Goal: Task Accomplishment & Management: Manage account settings

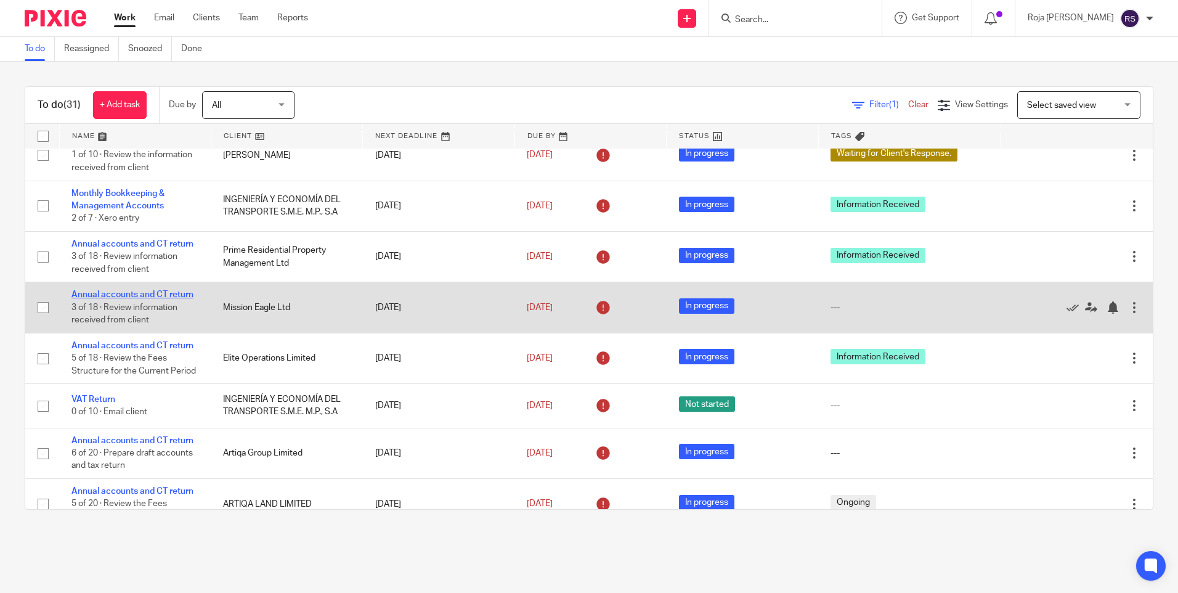
scroll to position [808, 0]
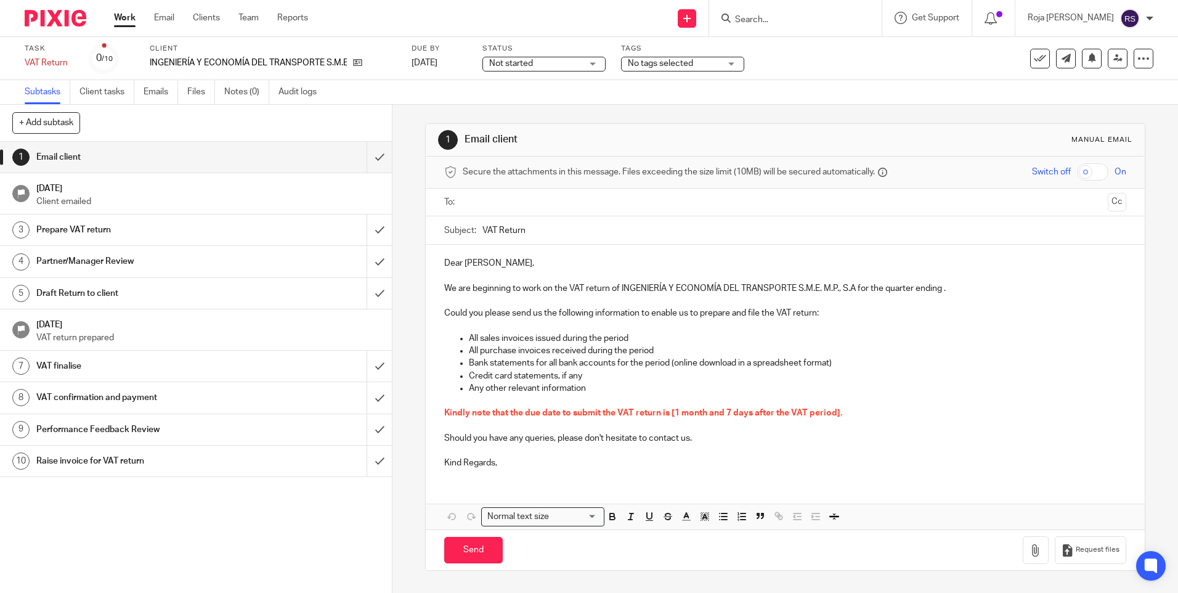
click at [582, 60] on span "Not started" at bounding box center [535, 63] width 92 height 13
click at [548, 116] on li "In progress" at bounding box center [544, 108] width 122 height 25
click at [667, 71] on div "Tags No tags selected Haven't Started yet Information Received In Partner/Manag…" at bounding box center [682, 59] width 123 height 30
click at [671, 68] on span "No tags selected" at bounding box center [674, 63] width 92 height 13
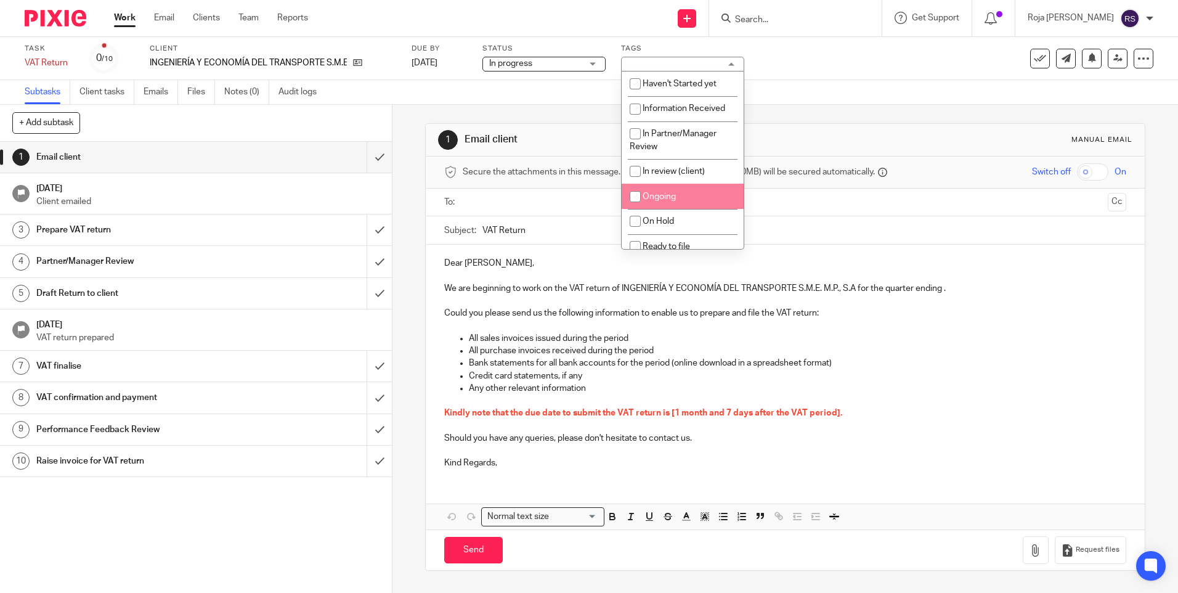
click at [677, 192] on li "Ongoing" at bounding box center [683, 196] width 122 height 25
checkbox input "true"
click at [362, 155] on input "submit" at bounding box center [196, 157] width 392 height 31
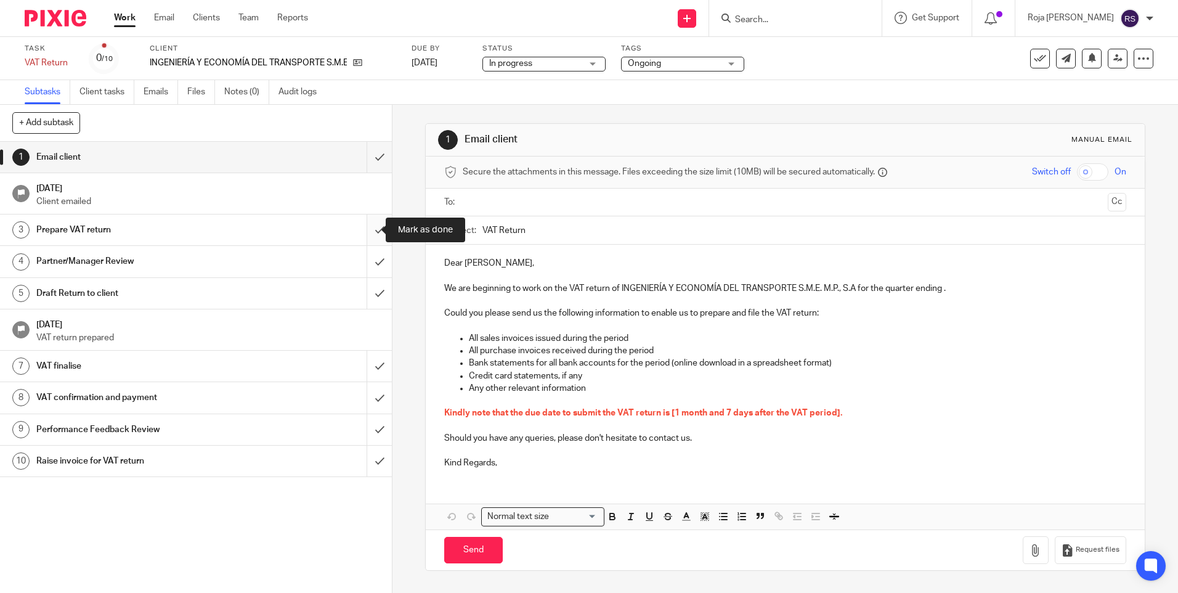
click at [371, 230] on input "submit" at bounding box center [196, 229] width 392 height 31
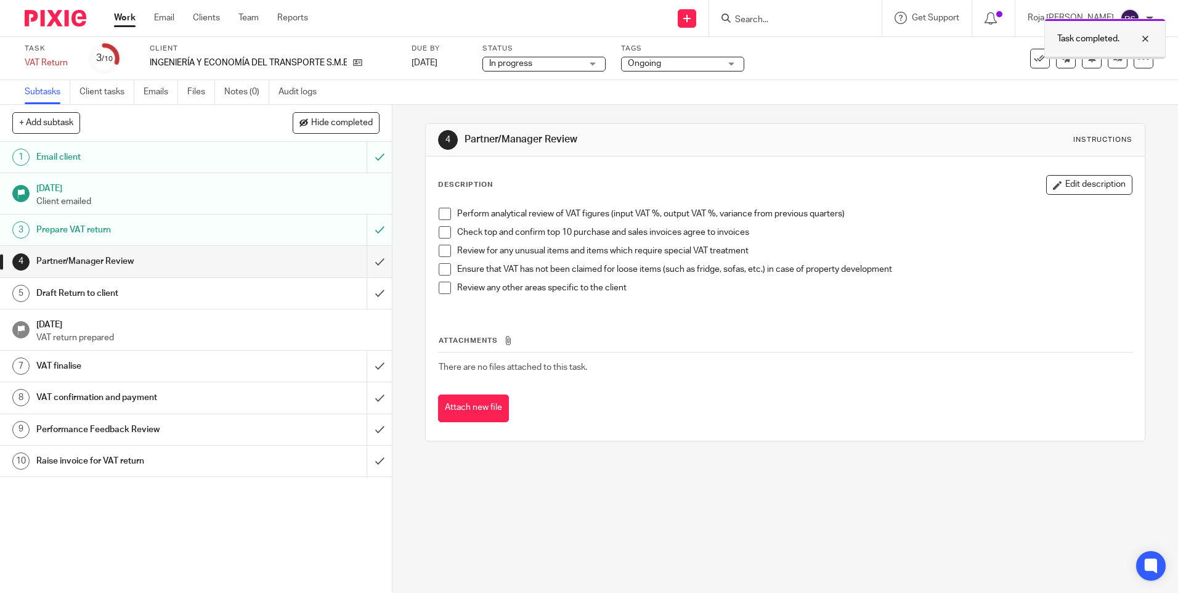
drag, startPoint x: 1148, startPoint y: 41, endPoint x: 1125, endPoint y: 57, distance: 28.4
click at [1148, 41] on div at bounding box center [1136, 38] width 33 height 15
click at [1108, 63] on link at bounding box center [1118, 59] width 20 height 20
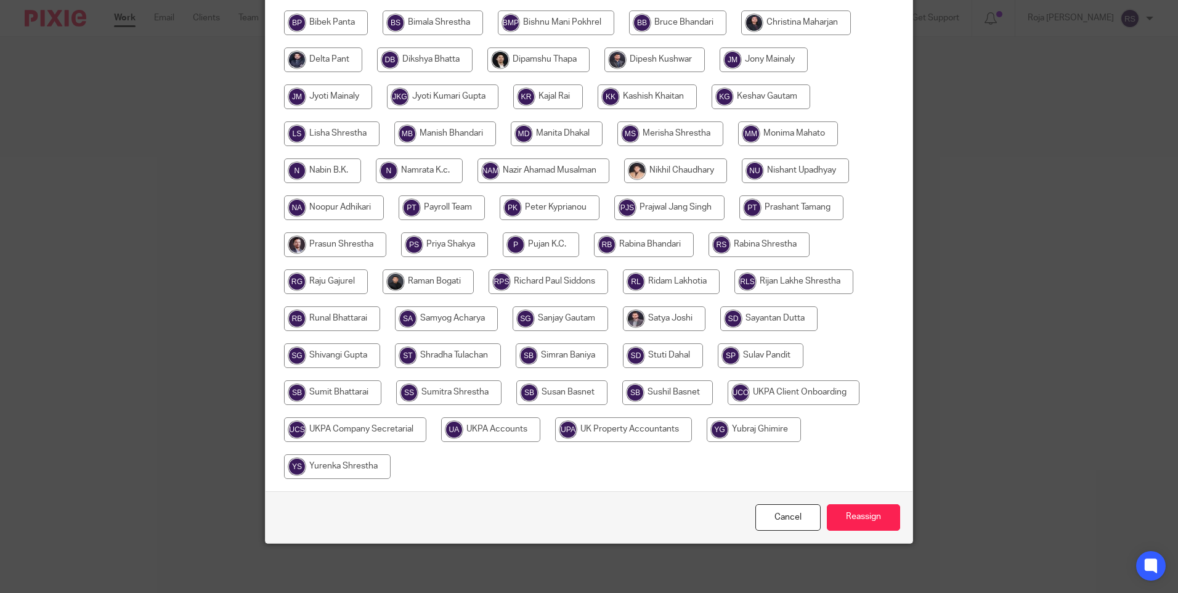
scroll to position [16, 0]
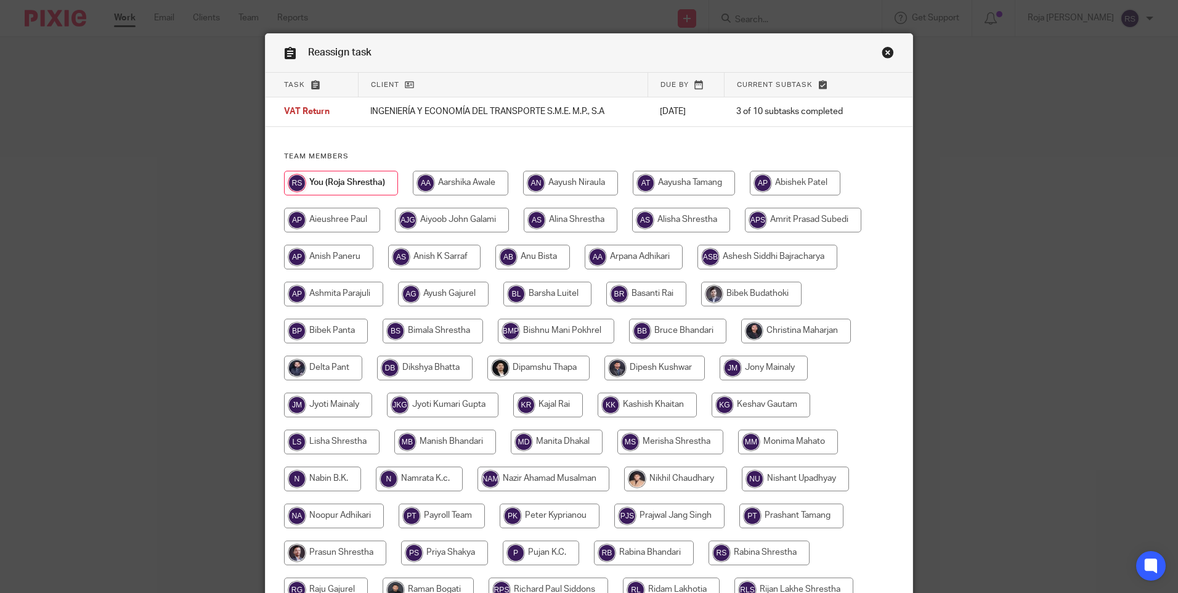
click at [754, 405] on input "radio" at bounding box center [761, 405] width 99 height 25
radio input "true"
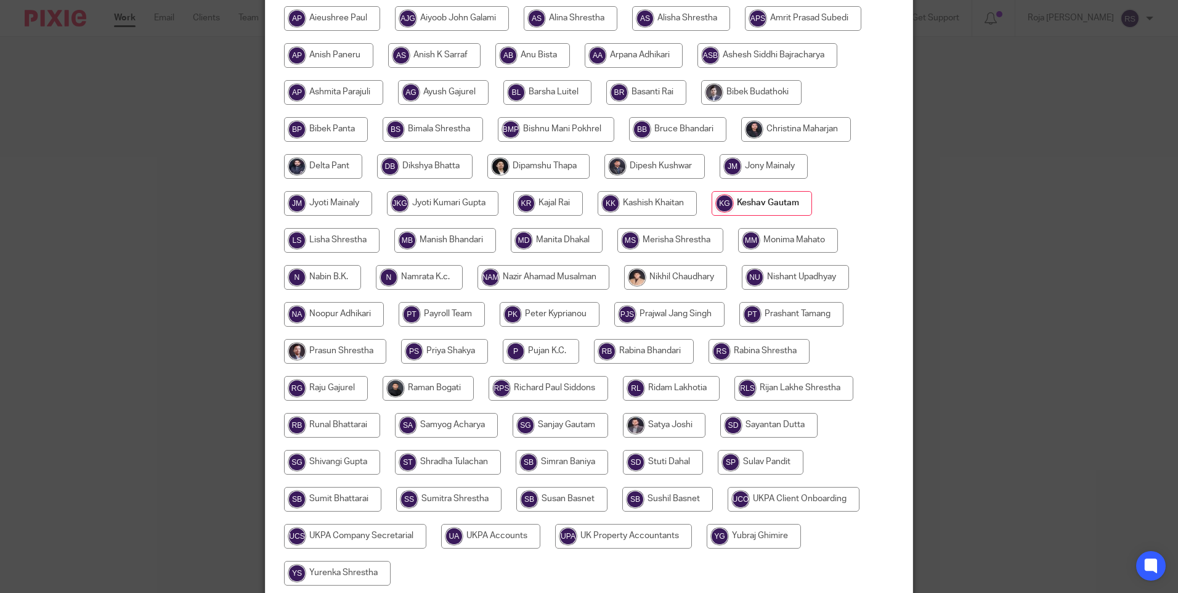
scroll to position [324, 0]
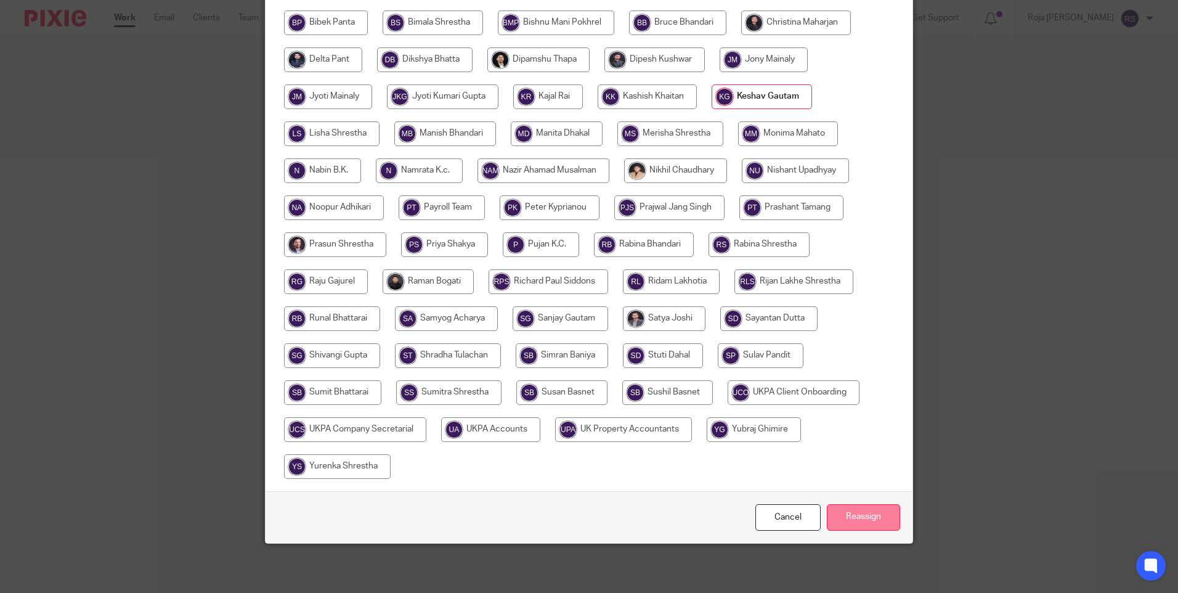
drag, startPoint x: 851, startPoint y: 524, endPoint x: 849, endPoint y: 490, distance: 34.6
click at [851, 524] on input "Reassign" at bounding box center [863, 517] width 73 height 27
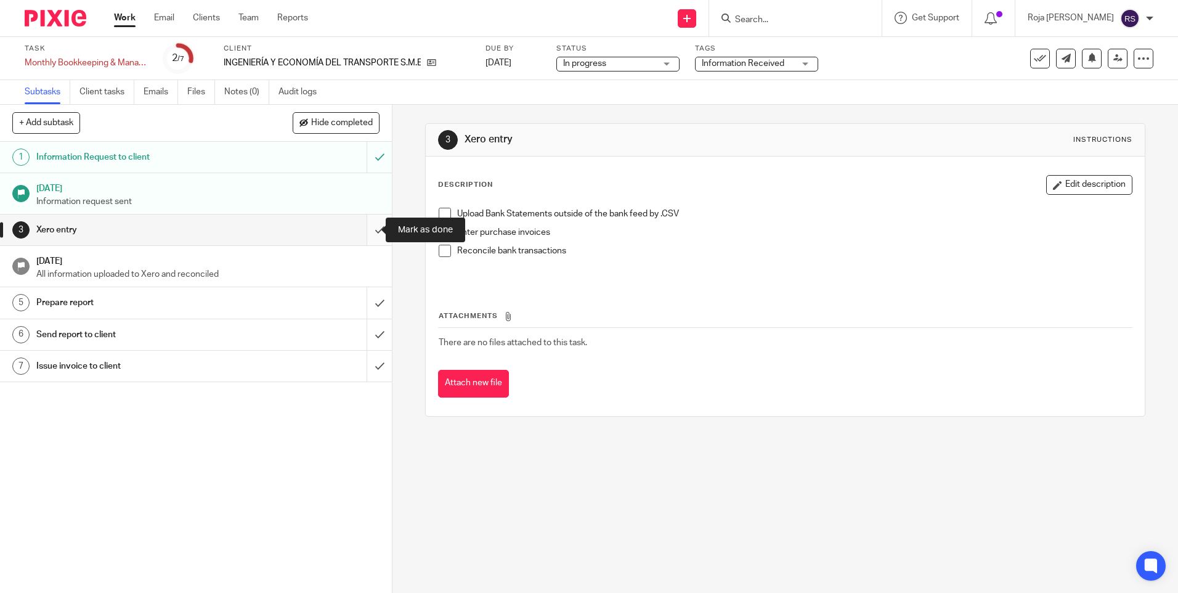
click at [369, 227] on input "submit" at bounding box center [196, 229] width 392 height 31
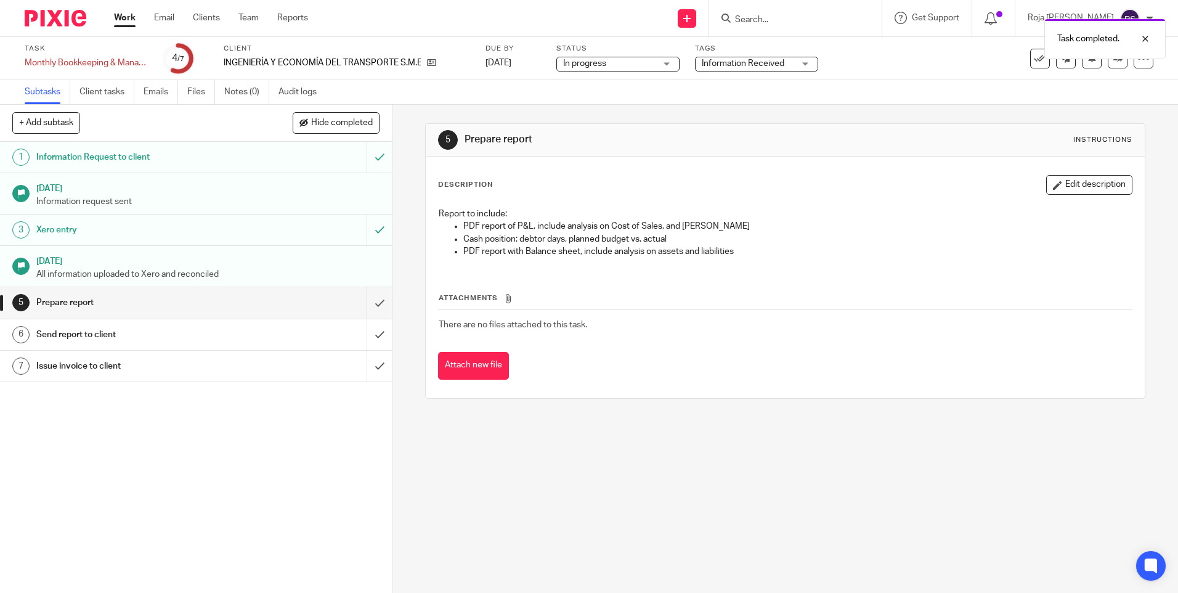
click at [650, 60] on span "In progress" at bounding box center [609, 63] width 92 height 13
click at [761, 63] on span "Information Received" at bounding box center [743, 63] width 83 height 9
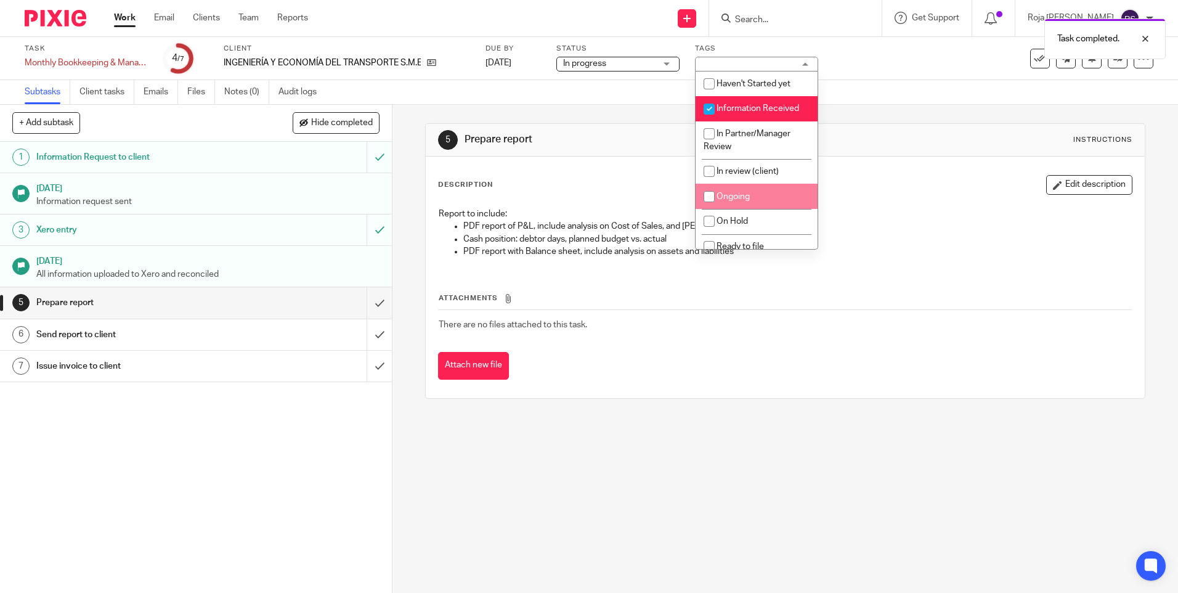
click at [743, 197] on span "Ongoing" at bounding box center [733, 196] width 33 height 9
checkbox input "true"
click at [1144, 36] on div at bounding box center [1136, 38] width 33 height 15
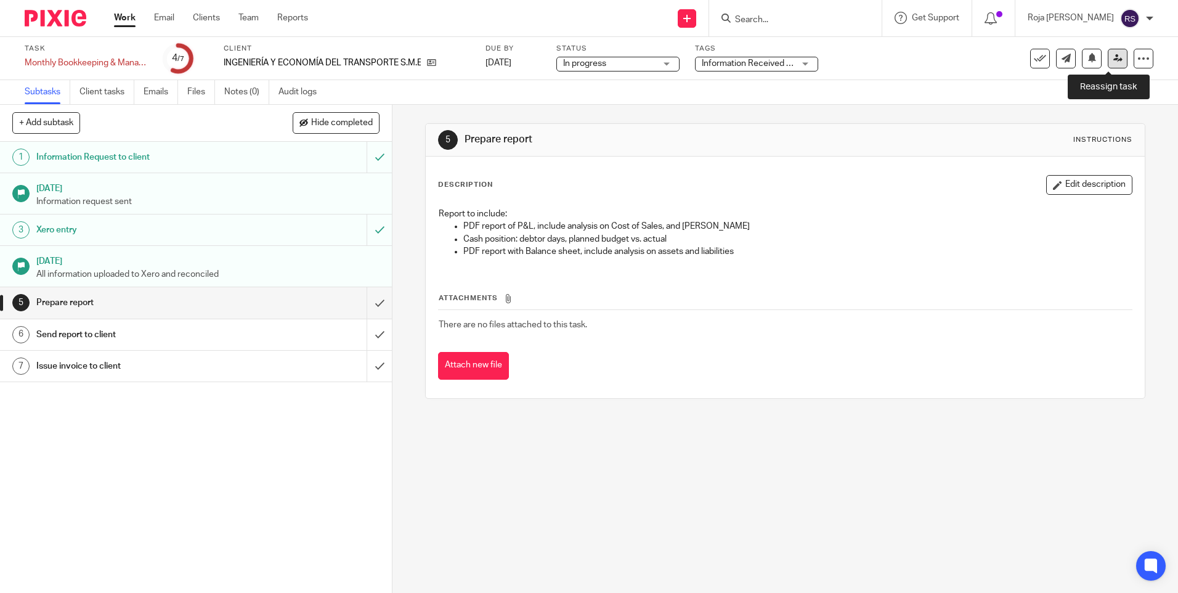
click at [1113, 64] on link at bounding box center [1118, 59] width 20 height 20
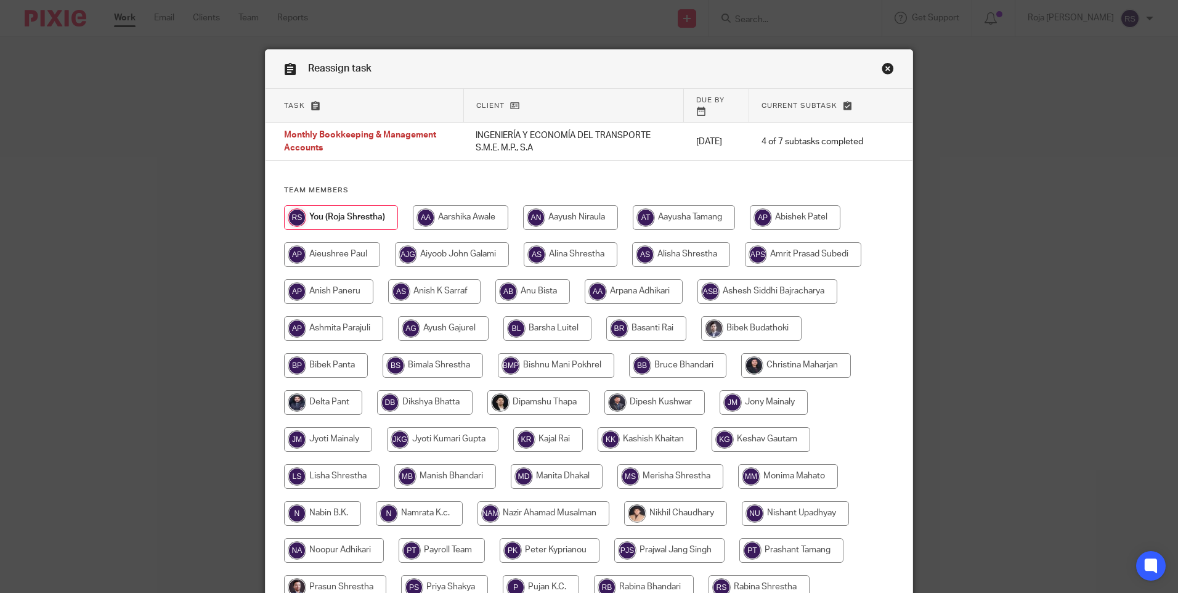
click at [789, 427] on input "radio" at bounding box center [761, 439] width 99 height 25
radio input "true"
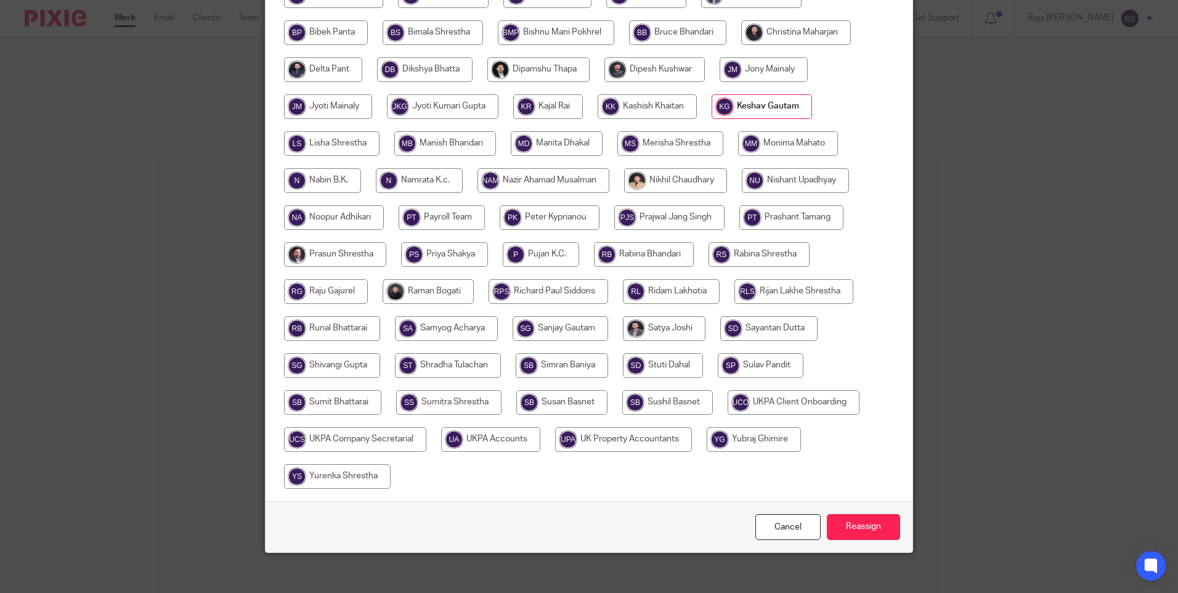
drag, startPoint x: 859, startPoint y: 512, endPoint x: 878, endPoint y: 447, distance: 68.2
click at [862, 514] on input "Reassign" at bounding box center [863, 527] width 73 height 27
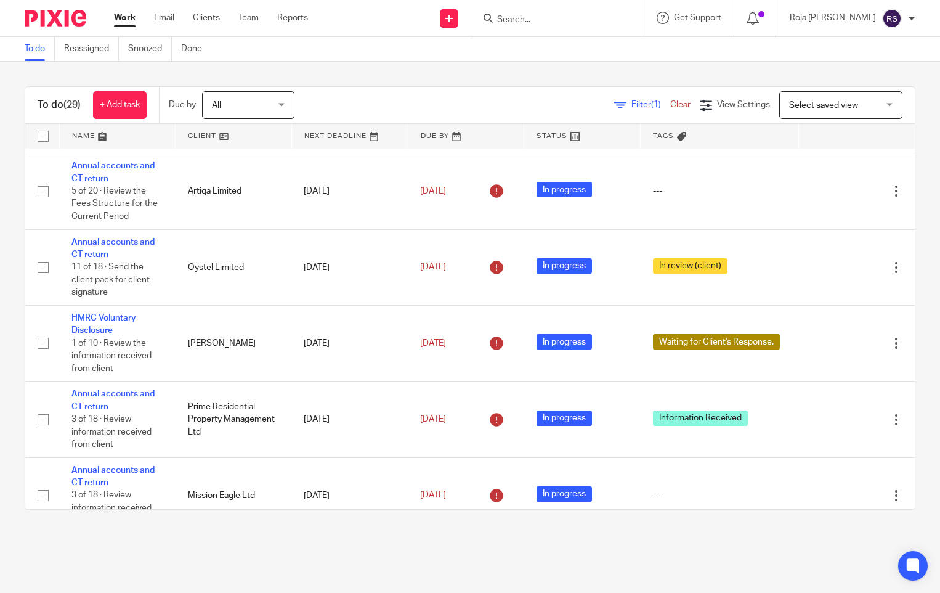
scroll to position [937, 0]
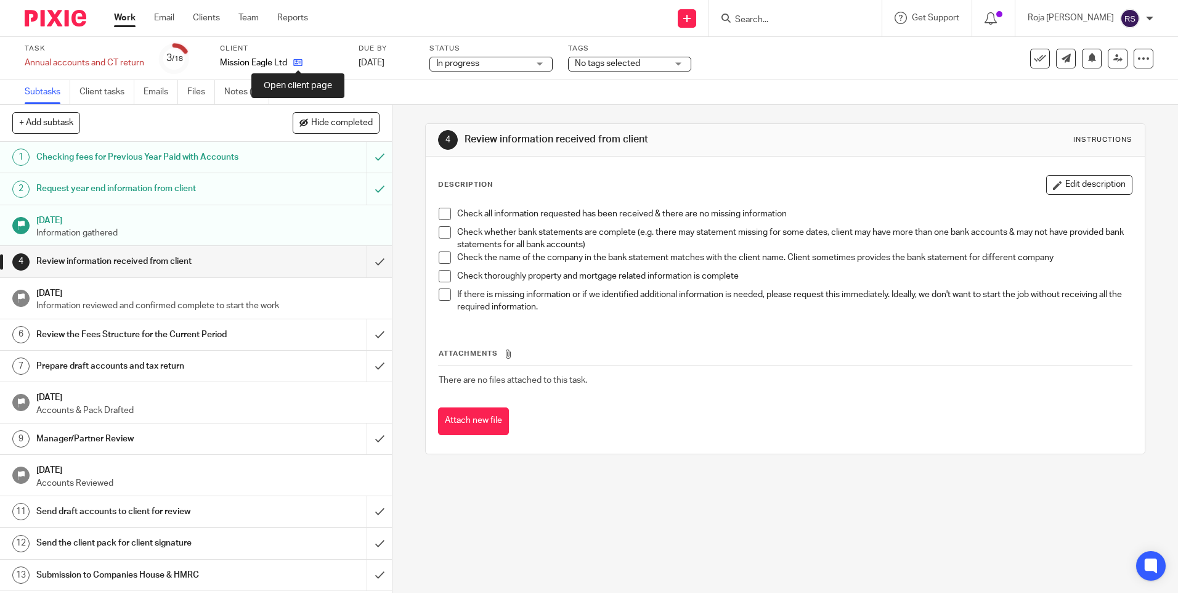
click at [298, 59] on icon at bounding box center [297, 62] width 9 height 9
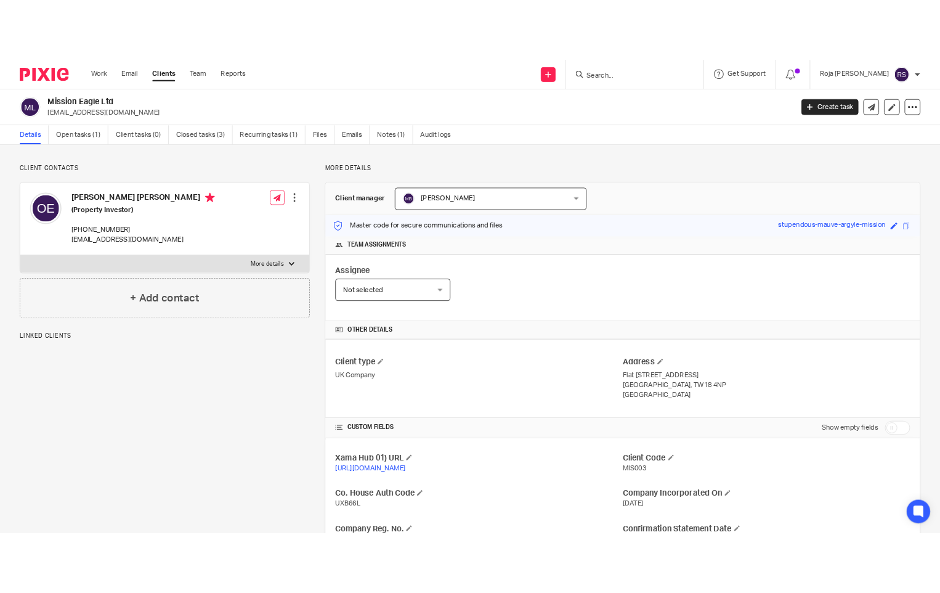
scroll to position [185, 0]
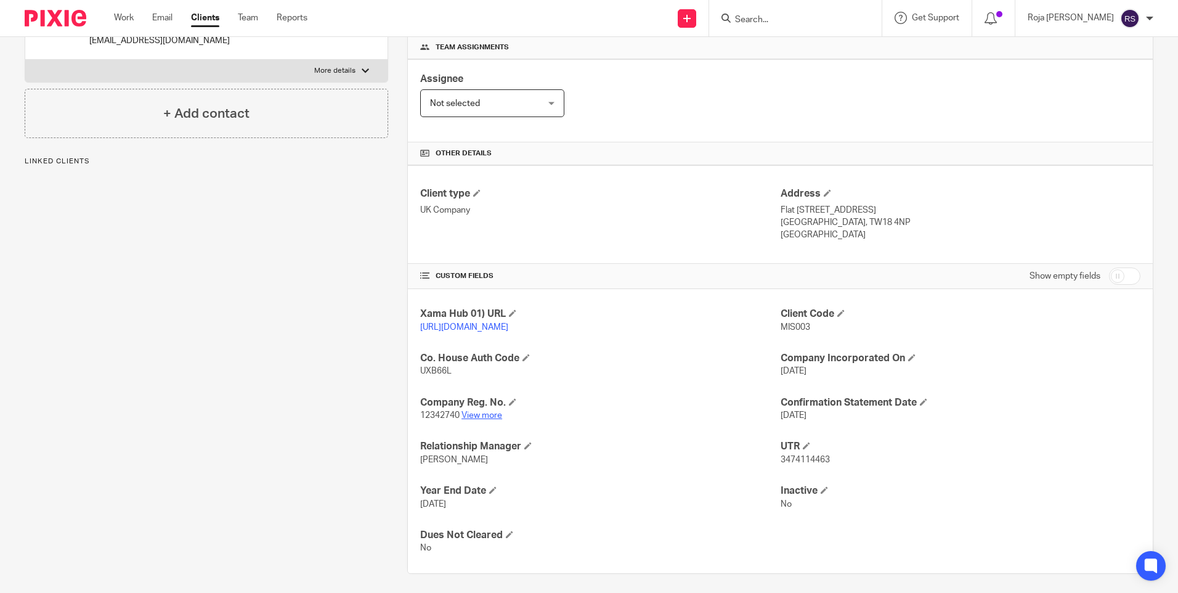
click at [496, 420] on link "View more" at bounding box center [482, 415] width 41 height 9
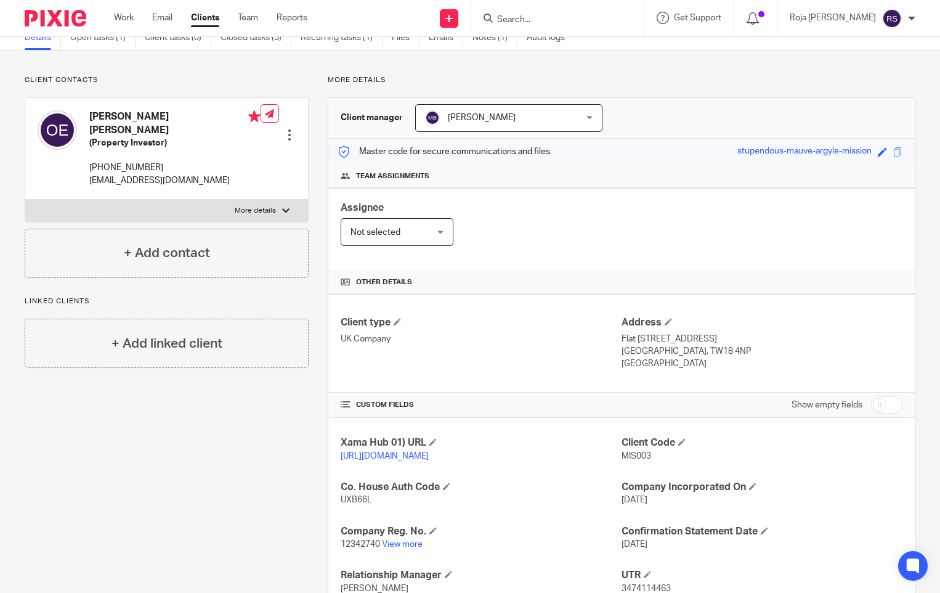
scroll to position [0, 0]
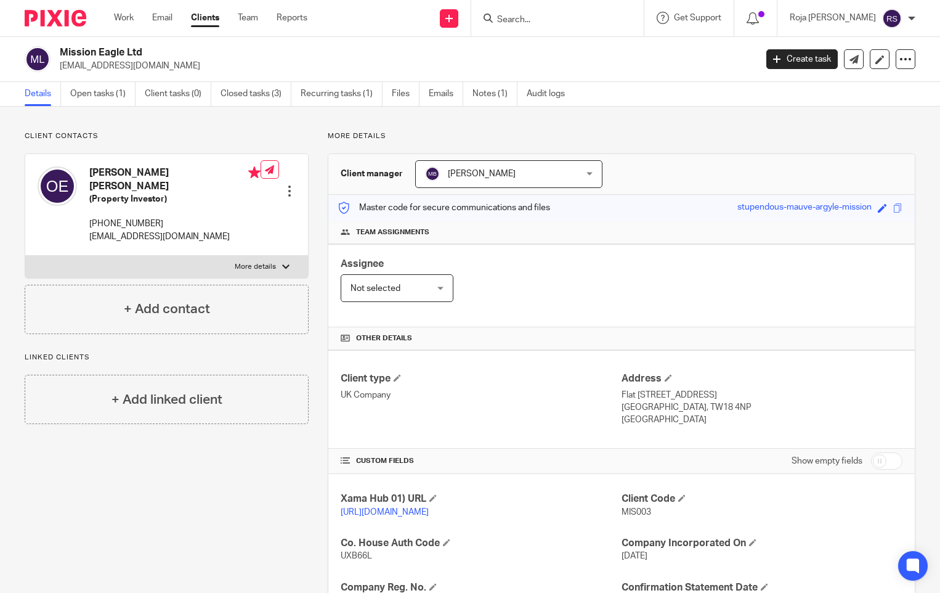
click at [607, 17] on input "Search" at bounding box center [551, 20] width 111 height 11
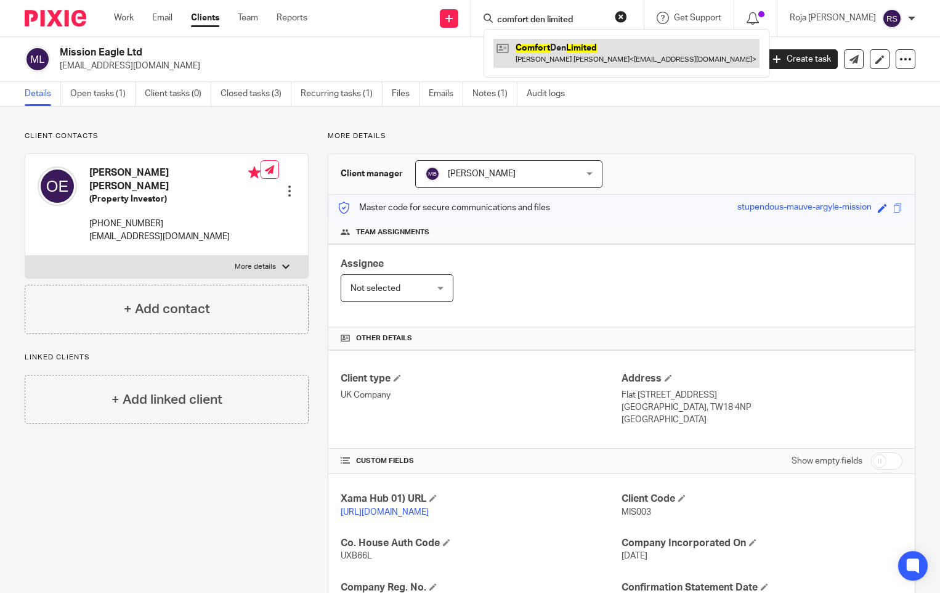
type input "comfort den limited"
click at [605, 51] on link at bounding box center [627, 53] width 266 height 28
